Goal: Book appointment/travel/reservation

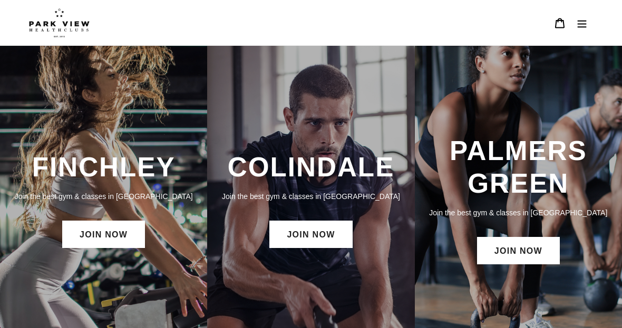
click at [603, 21] on header "BOOK A CLASS BOOK A CLASS FINCHLEY BOOK A CLASS COLINDALE BOOK A CLASS PALMERS …" at bounding box center [311, 23] width 622 height 46
click at [587, 25] on icon "Menu" at bounding box center [582, 23] width 11 height 11
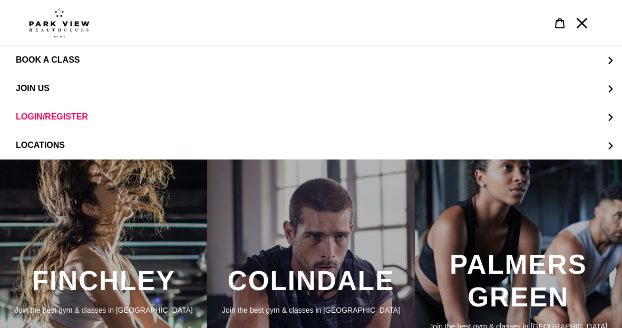
click at [607, 66] on button "BOOK A CLASS" at bounding box center [311, 60] width 622 height 28
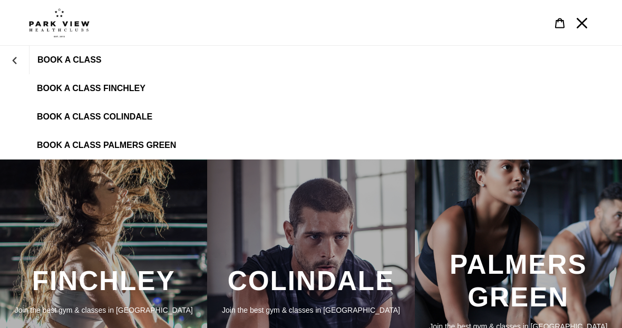
click at [21, 53] on button "BOOK A CLASS" at bounding box center [14, 59] width 29 height 25
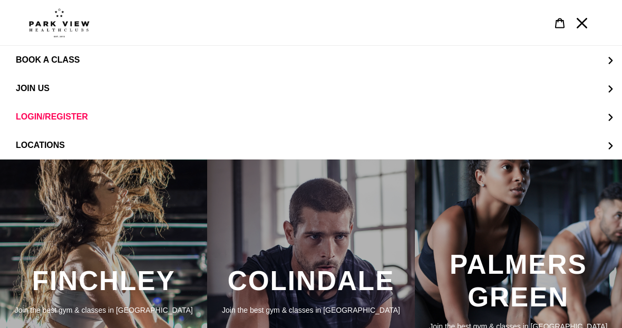
click at [595, 92] on button "JOIN US" at bounding box center [311, 88] width 622 height 28
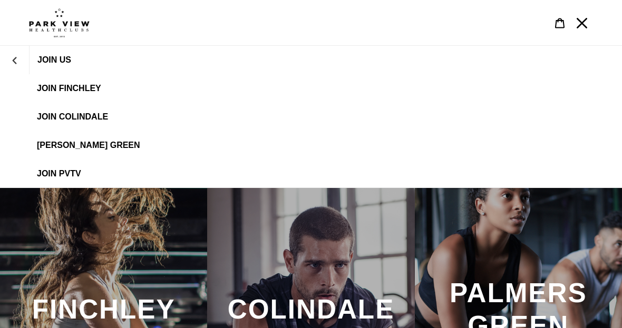
click at [92, 111] on link "JOIN Colindale" at bounding box center [311, 117] width 622 height 28
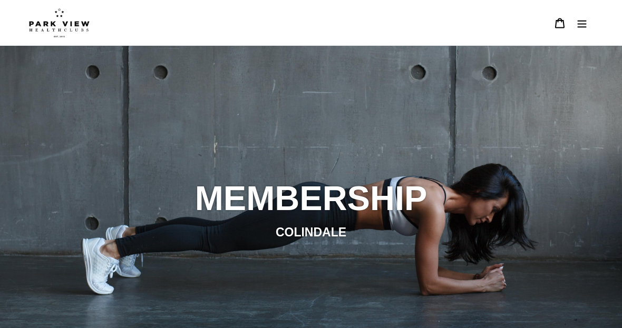
click at [589, 21] on button "Menu" at bounding box center [582, 23] width 22 height 23
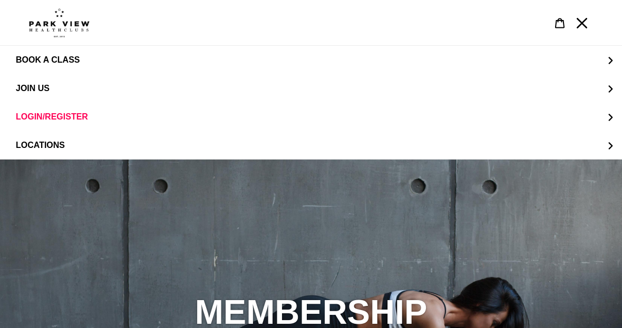
click at [73, 25] on img at bounding box center [59, 23] width 61 height 30
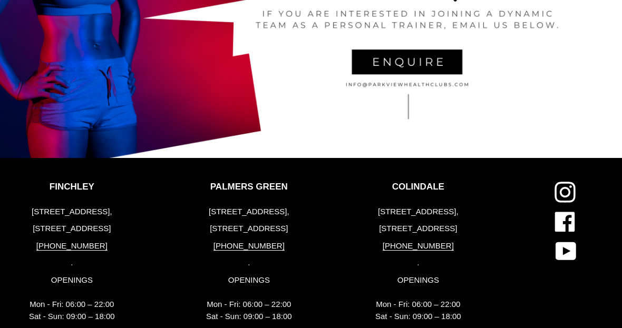
scroll to position [2054, 0]
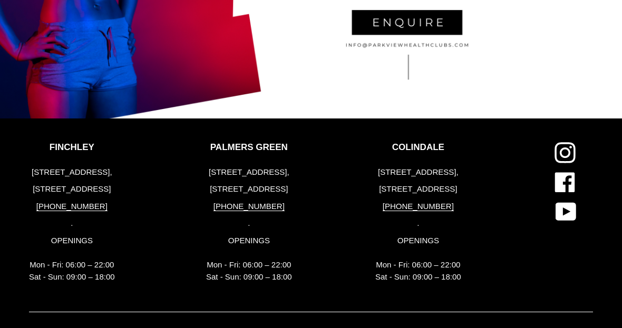
click at [171, 328] on span "BOOK A CLASS" at bounding box center [186, 332] width 60 height 9
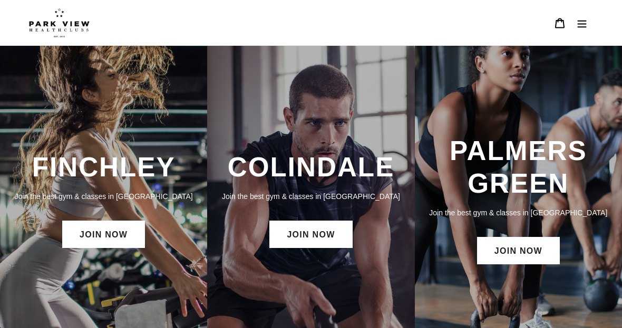
click at [317, 216] on div "COLINDALE Join the best gym & classes in London JOIN NOW" at bounding box center [310, 201] width 207 height 110
click at [590, 26] on button "Menu" at bounding box center [582, 23] width 22 height 23
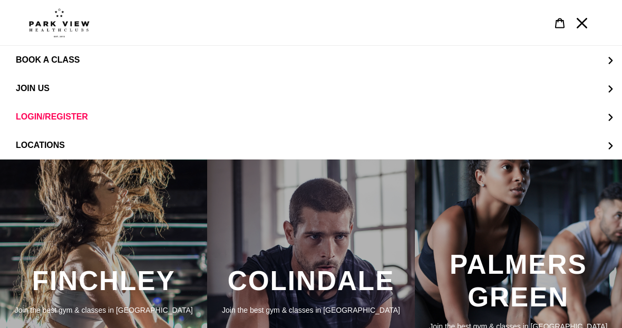
click at [613, 99] on button "JOIN US" at bounding box center [311, 88] width 622 height 28
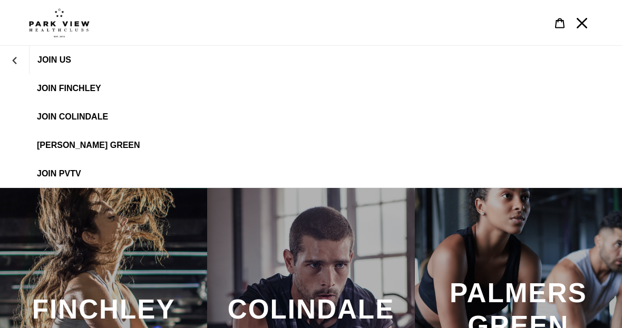
click at [15, 57] on icon "JOIN US" at bounding box center [14, 60] width 7 height 7
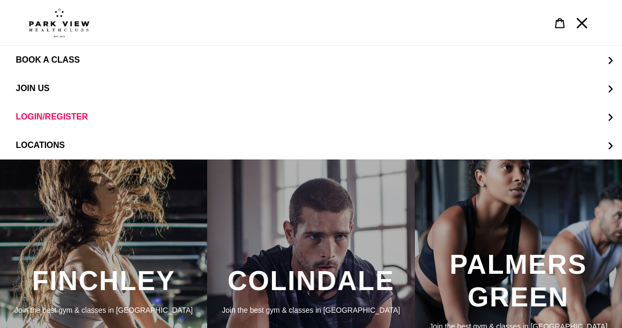
click at [47, 64] on span "BOOK A CLASS" at bounding box center [48, 59] width 64 height 9
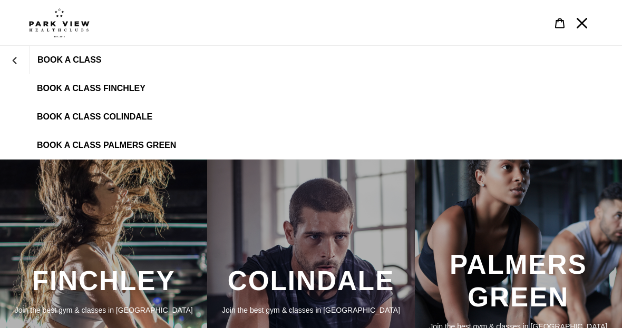
click at [146, 110] on link "BOOK A CLASS COLINDALE" at bounding box center [311, 117] width 622 height 28
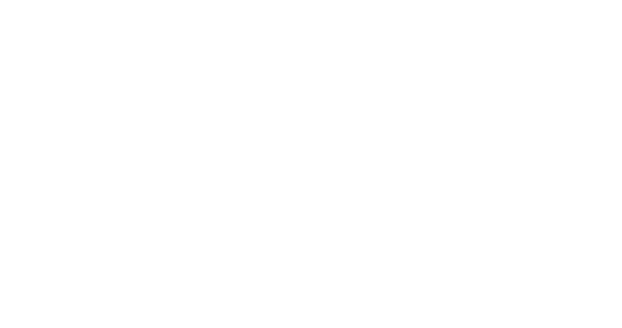
scroll to position [455, 0]
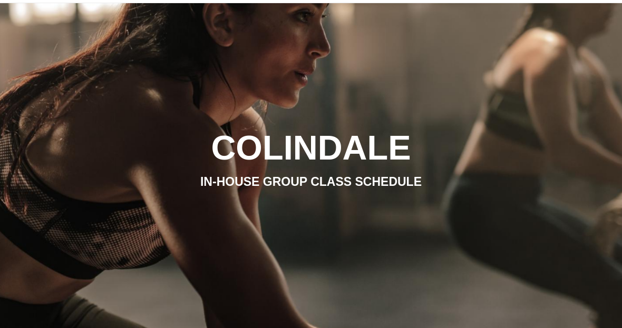
scroll to position [0, 0]
